Goal: Find specific page/section: Find specific page/section

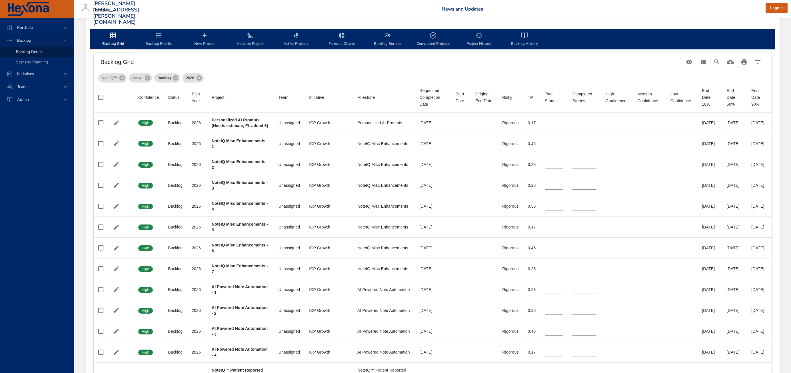
scroll to position [168, 0]
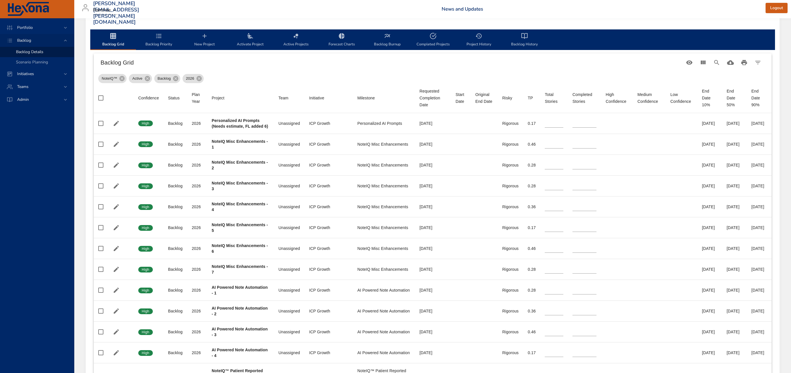
click at [40, 43] on div "Backlog" at bounding box center [38, 40] width 50 height 6
click at [40, 38] on div "Backlog" at bounding box center [38, 40] width 50 height 6
click at [59, 41] on div "Backlog" at bounding box center [38, 40] width 50 height 6
click at [16, 49] on span "Backlog Details" at bounding box center [29, 51] width 27 height 5
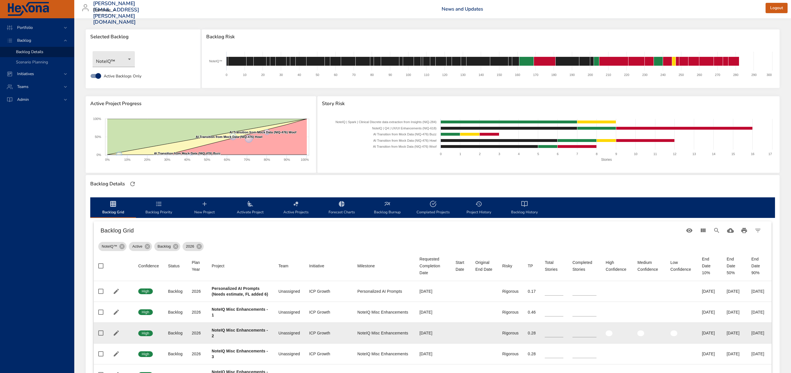
scroll to position [0, 0]
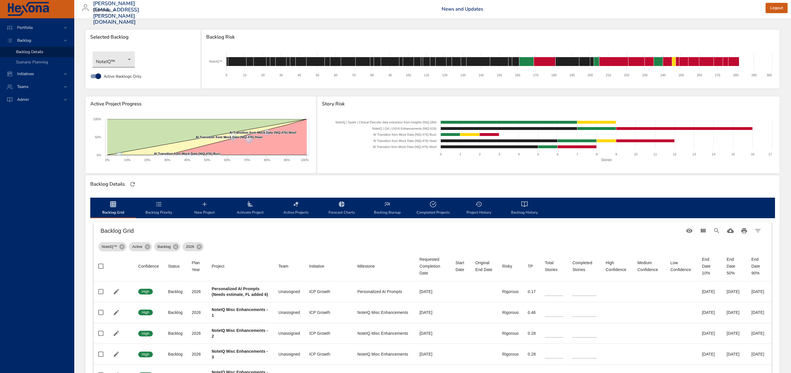
click at [116, 60] on body "Portfolio Backlog Backlog Details Scenario Planning Initiatives Teams Admin [PE…" at bounding box center [395, 186] width 791 height 373
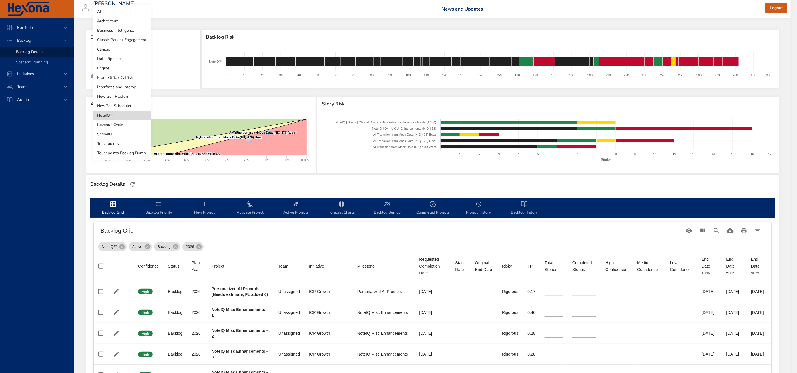
click at [202, 93] on div at bounding box center [398, 186] width 797 height 373
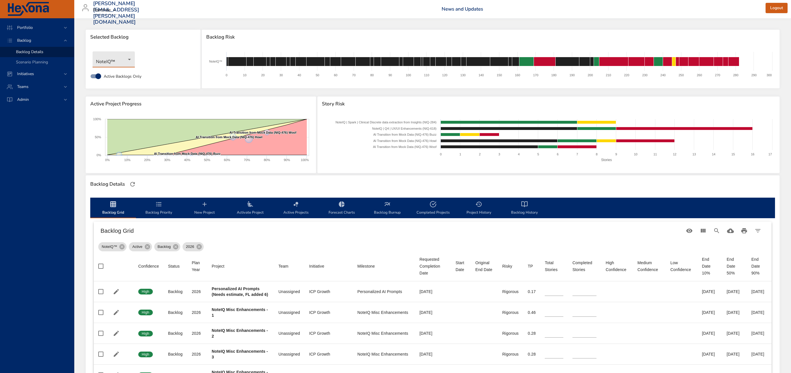
click at [114, 65] on body "Portfolio Backlog Backlog Details Scenario Planning Initiatives Teams Admin [PE…" at bounding box center [395, 186] width 791 height 373
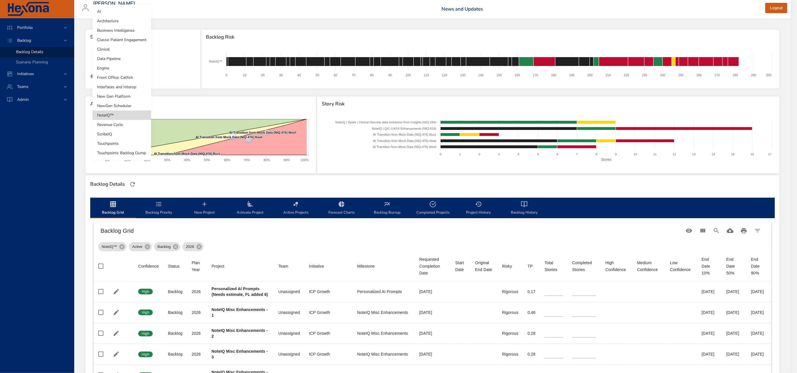
click at [115, 41] on li "Classic Patient Engagement" at bounding box center [122, 39] width 59 height 9
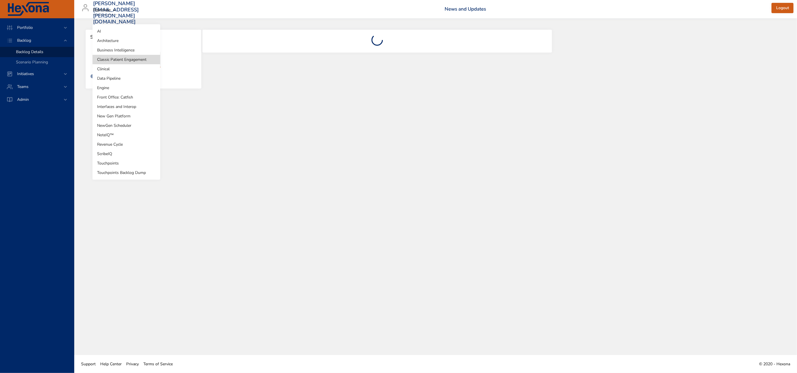
click at [111, 59] on body "Portfolio Backlog Backlog Details Scenario Planning Initiatives Teams Admin [EM…" at bounding box center [398, 186] width 797 height 373
click at [117, 65] on li "Clinical" at bounding box center [127, 68] width 68 height 9
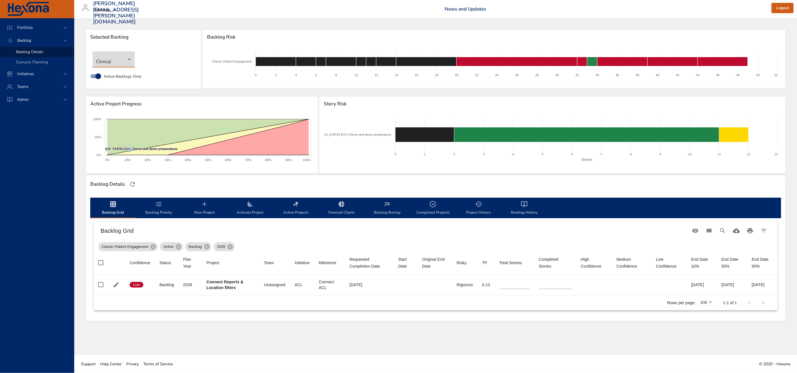
type input "*"
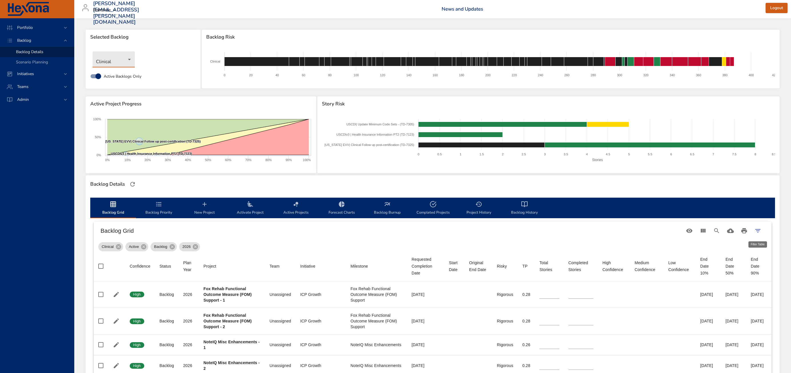
click at [754, 230] on icon "Filter Table" at bounding box center [757, 230] width 7 height 7
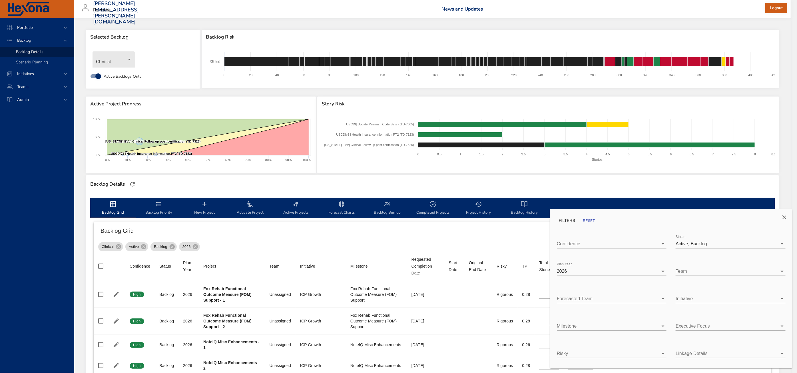
click at [351, 232] on div at bounding box center [398, 186] width 797 height 373
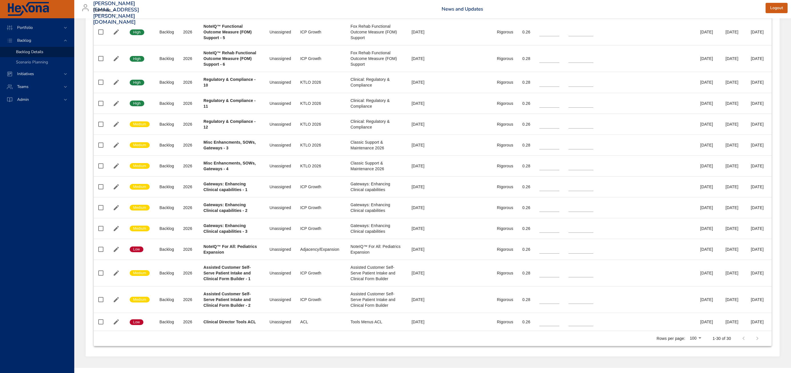
scroll to position [635, 0]
